Goal: Task Accomplishment & Management: Use online tool/utility

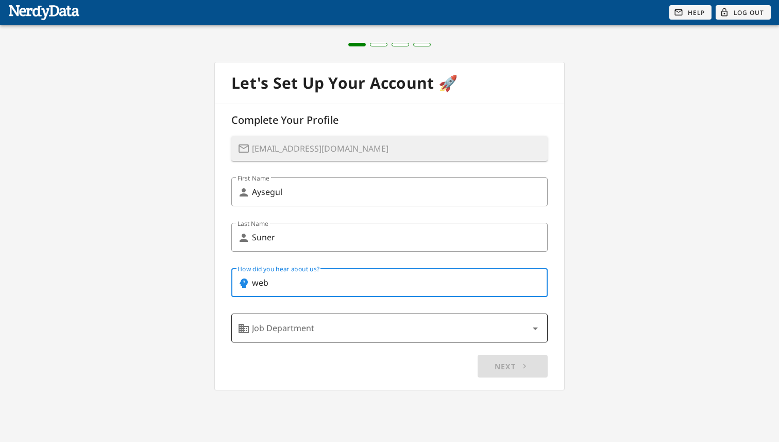
type input "web"
click at [422, 328] on input "Job Department" at bounding box center [389, 328] width 275 height 16
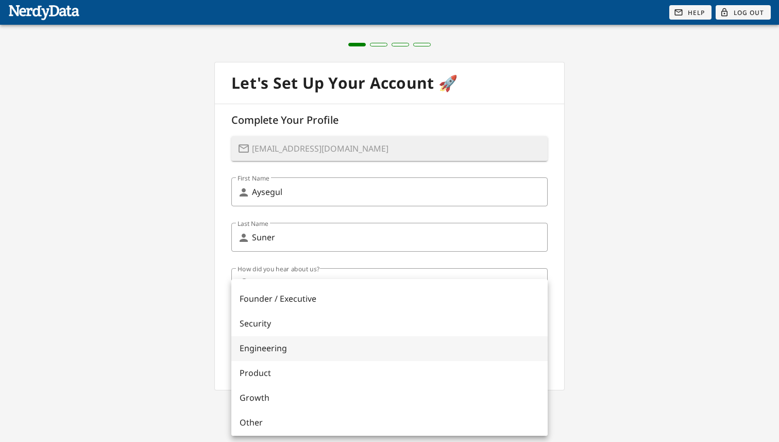
scroll to position [49, 0]
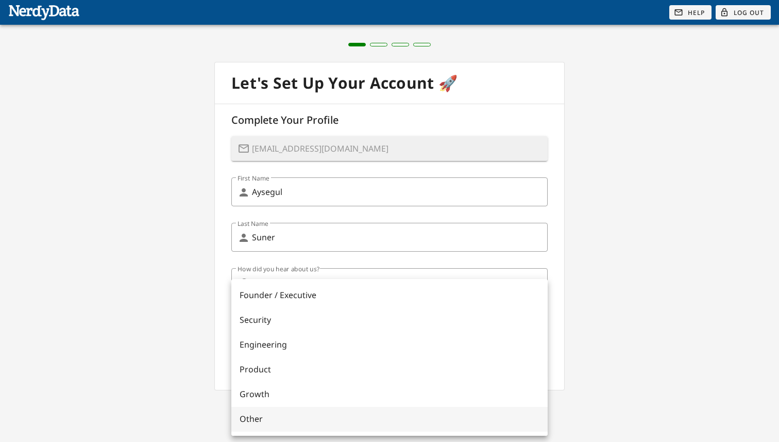
click at [314, 418] on div "Other" at bounding box center [390, 419] width 300 height 10
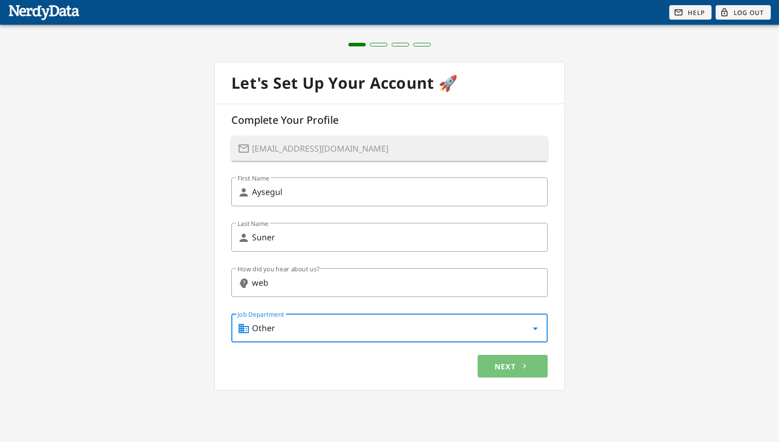
click at [498, 360] on button "Next chevron_right" at bounding box center [513, 366] width 70 height 23
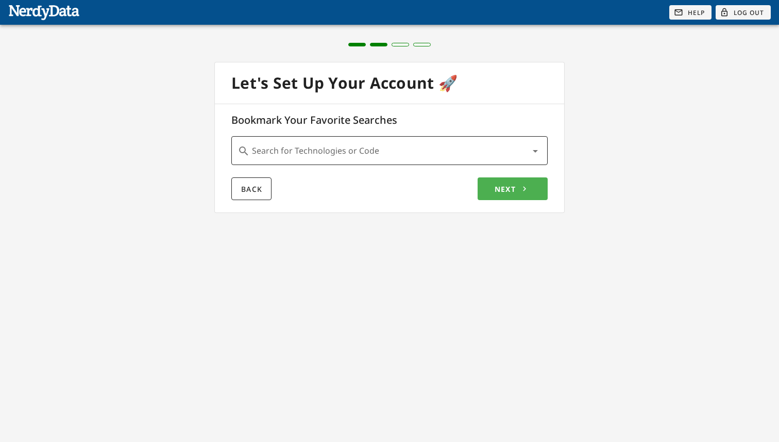
click at [391, 163] on div "Search for Technologies or Code arrow_drop_down" at bounding box center [397, 150] width 290 height 29
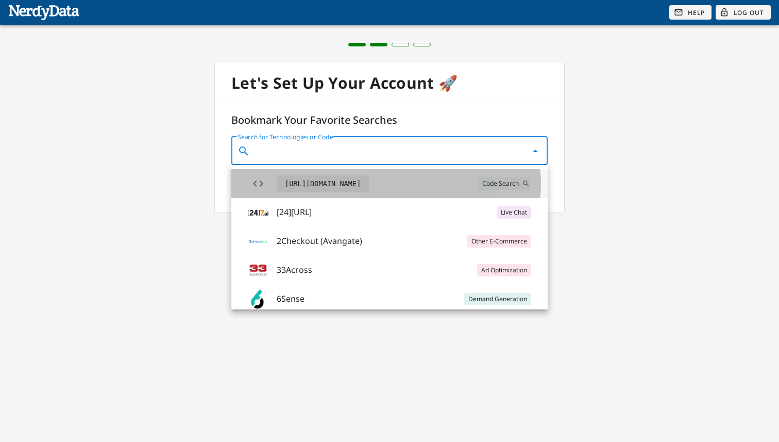
click at [342, 183] on code "[URL][DOMAIN_NAME]" at bounding box center [323, 183] width 92 height 16
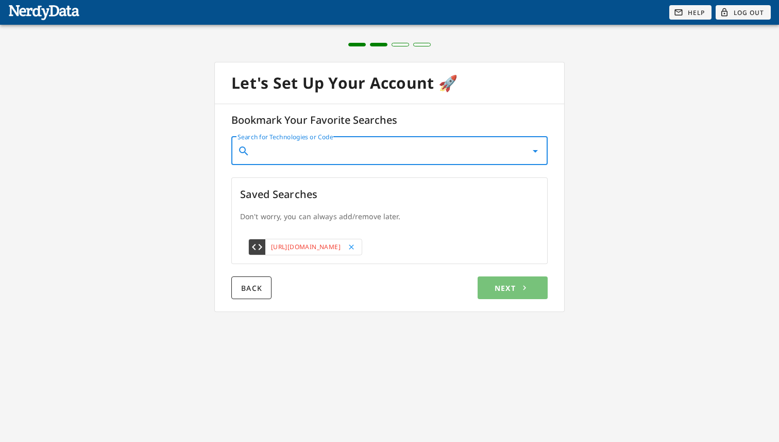
click at [513, 288] on span "Next chevron_right" at bounding box center [512, 288] width 37 height 10
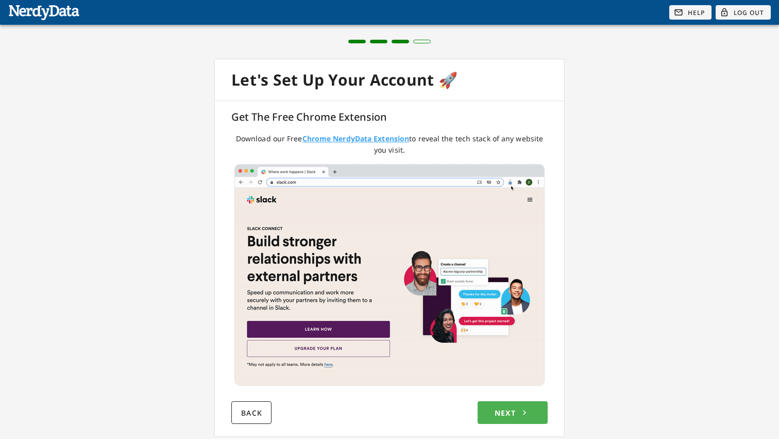
scroll to position [4, 0]
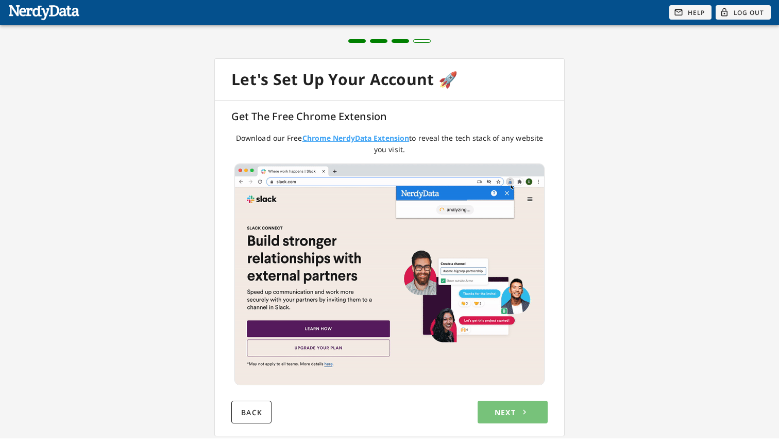
click at [521, 412] on icon "chevron_right" at bounding box center [524, 411] width 9 height 9
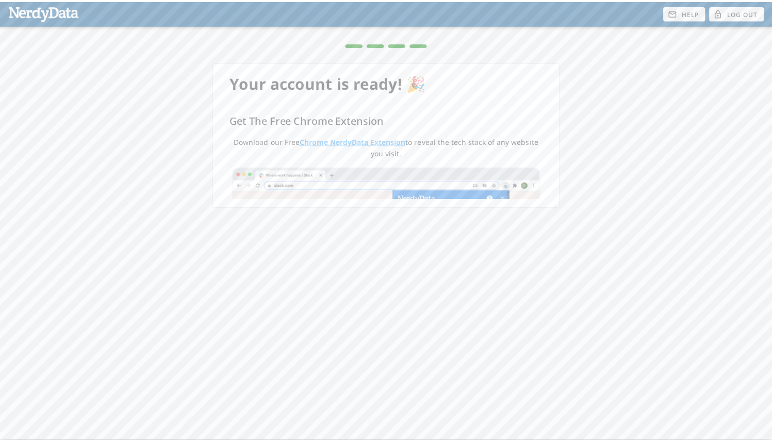
scroll to position [0, 0]
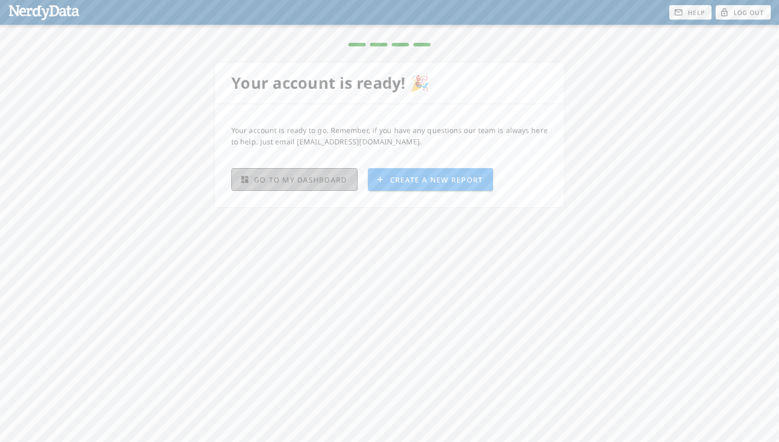
click at [321, 177] on span "dashboard Go To My Dashboard" at bounding box center [294, 180] width 105 height 10
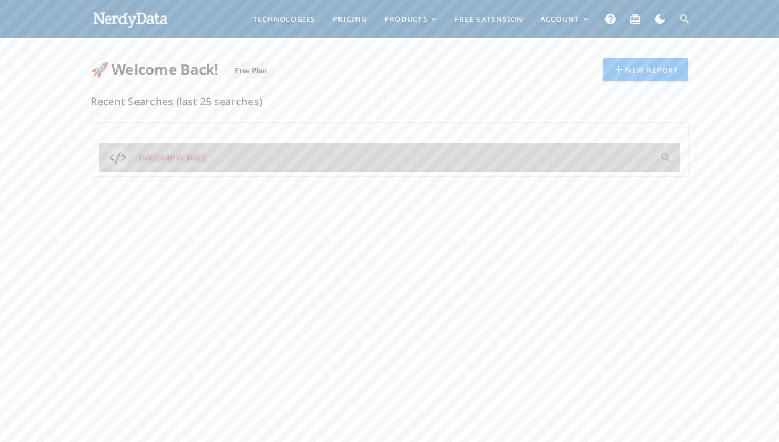
click at [197, 159] on code "[URL][DOMAIN_NAME]" at bounding box center [172, 159] width 71 height 10
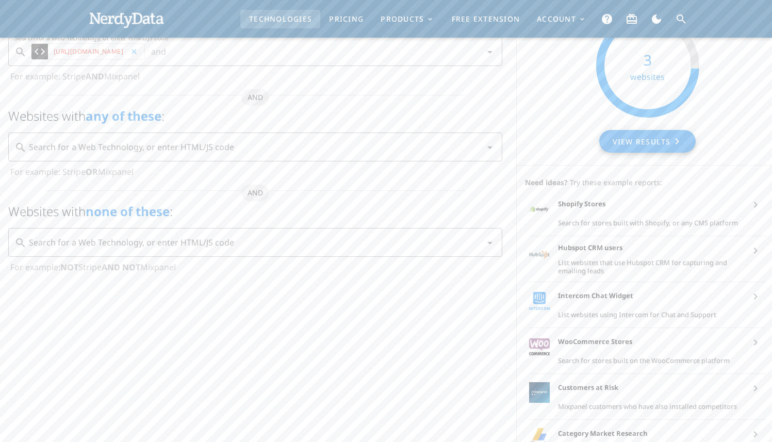
scroll to position [72, 0]
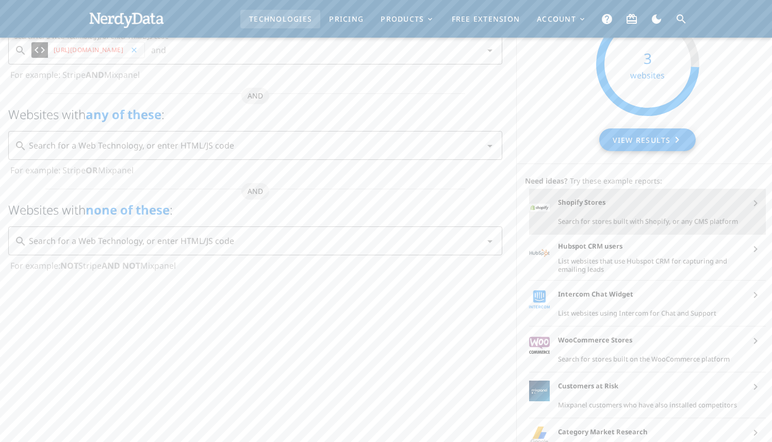
click at [662, 212] on div "Shopify Stores Search for stores built with Shopify, or any CMS platform" at bounding box center [649, 211] width 183 height 45
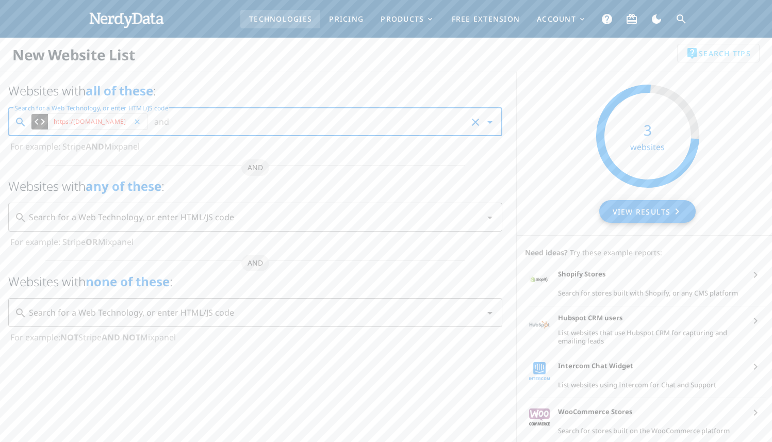
click at [173, 122] on input "Search for a Web Technology, or enter HTML/JS code" at bounding box center [320, 121] width 294 height 16
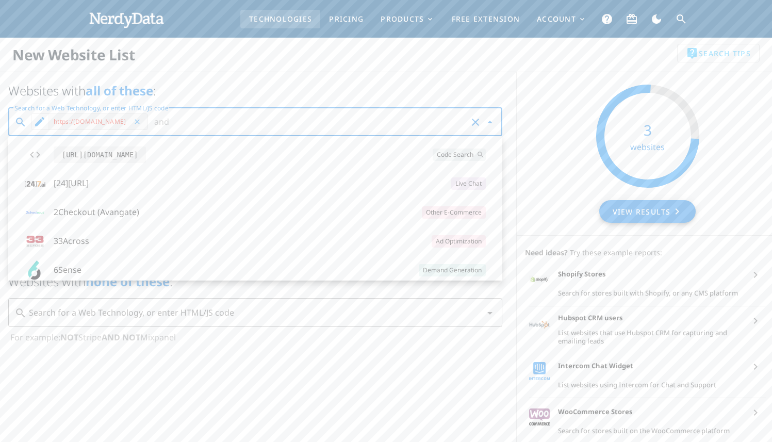
click at [110, 122] on code "https:/[DOMAIN_NAME]" at bounding box center [90, 121] width 78 height 13
click at [37, 120] on button "edit" at bounding box center [39, 121] width 16 height 16
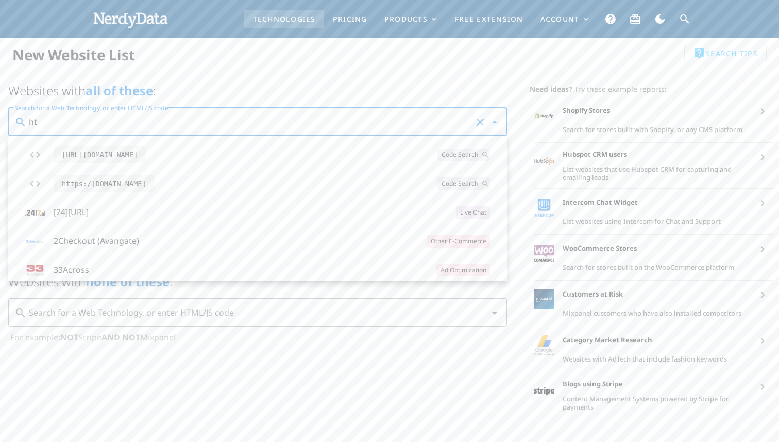
type input "h"
type input "mudje"
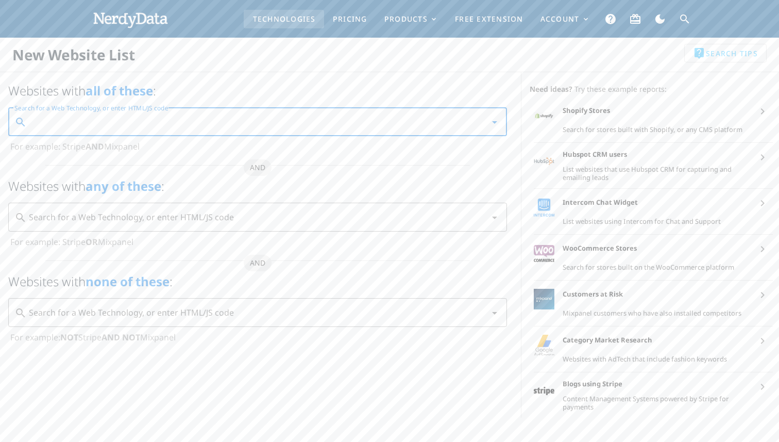
click at [154, 13] on img at bounding box center [131, 19] width 76 height 46
